Goal: Find specific page/section: Find specific page/section

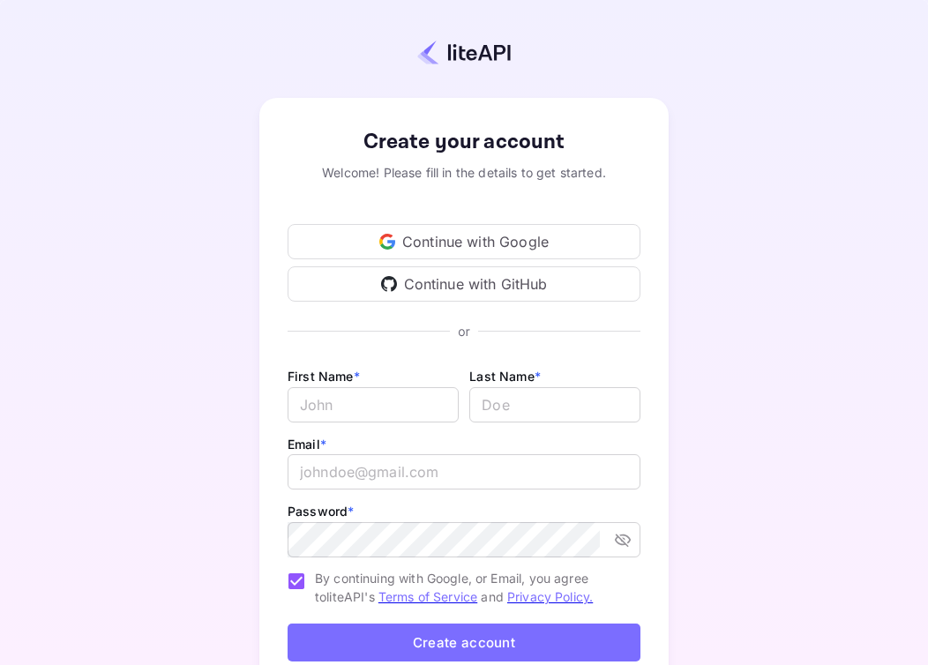
click at [484, 241] on div "Continue with Google" at bounding box center [464, 241] width 353 height 35
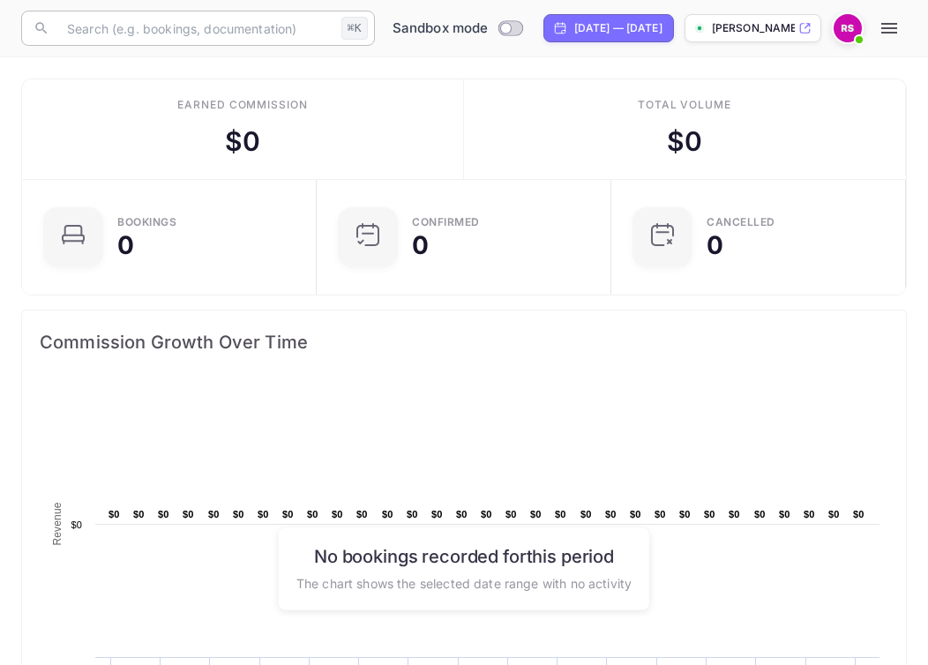
click at [123, 38] on input "text" at bounding box center [195, 28] width 278 height 35
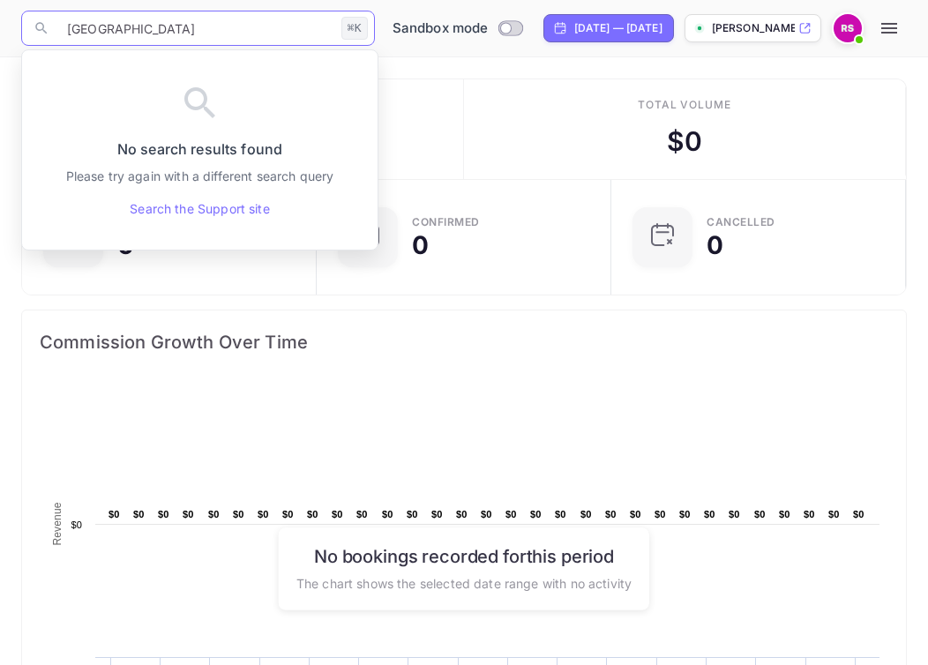
type input "[GEOGRAPHIC_DATA]"
click at [153, 36] on input "[GEOGRAPHIC_DATA]" at bounding box center [195, 28] width 278 height 35
click at [482, 121] on div "Total volume $ 0" at bounding box center [685, 129] width 442 height 100
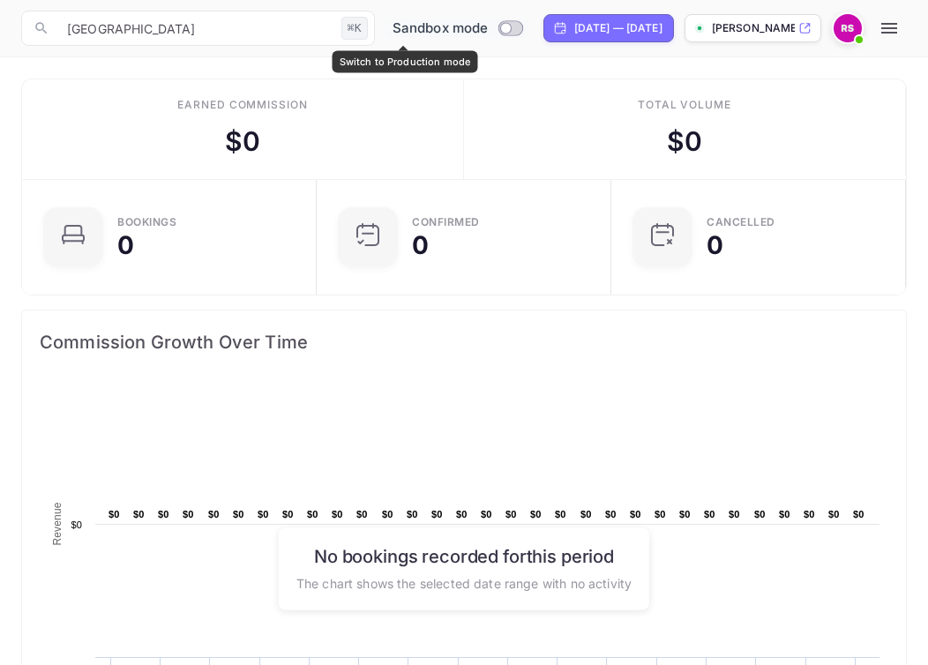
click at [488, 26] on input "Switch to Production mode" at bounding box center [505, 27] width 35 height 11
checkbox input "false"
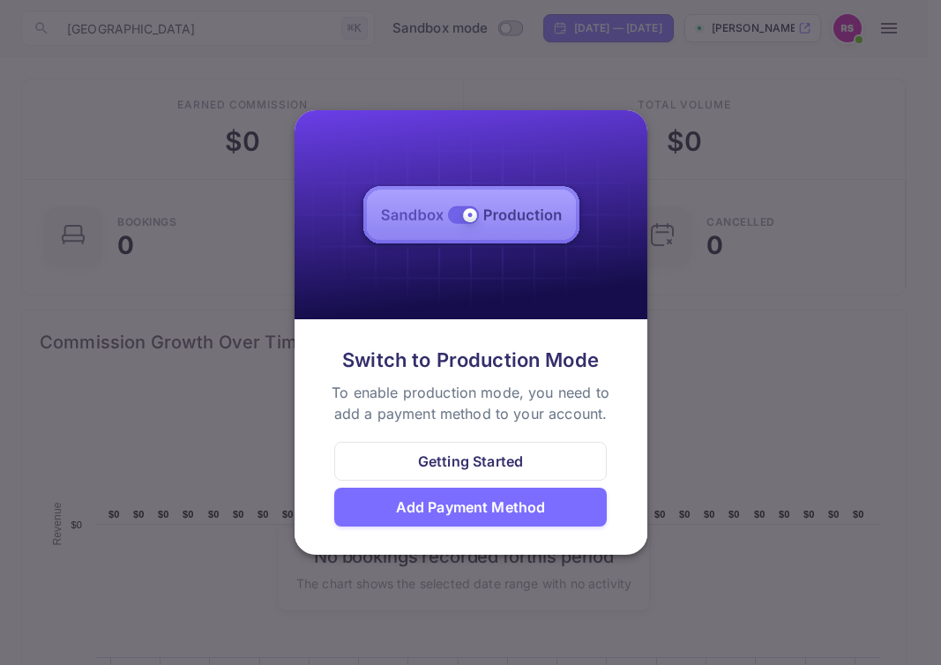
click at [279, 200] on div at bounding box center [470, 332] width 941 height 665
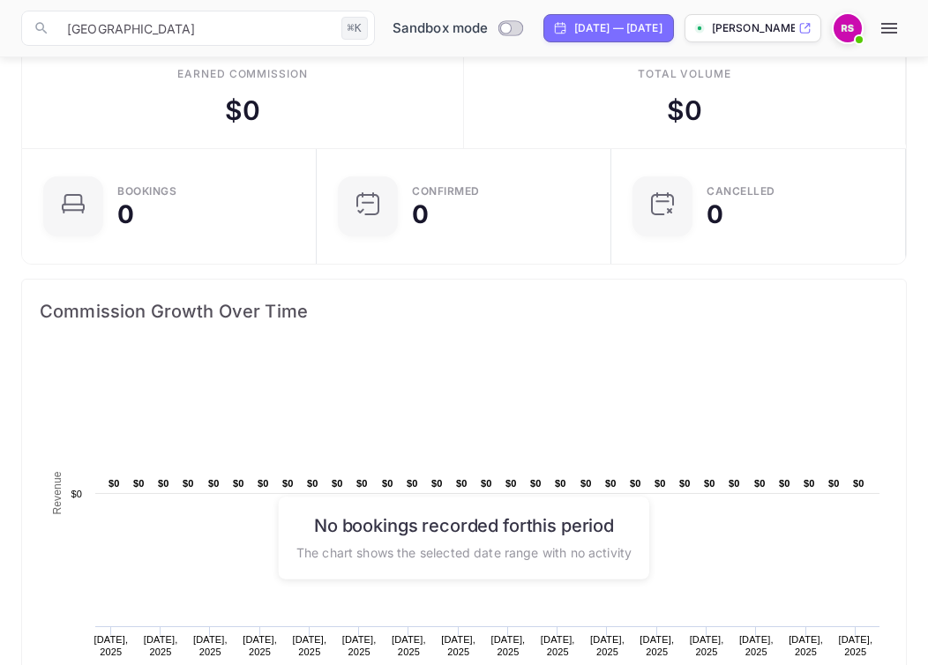
scroll to position [31, 0]
